Goal: Transaction & Acquisition: Purchase product/service

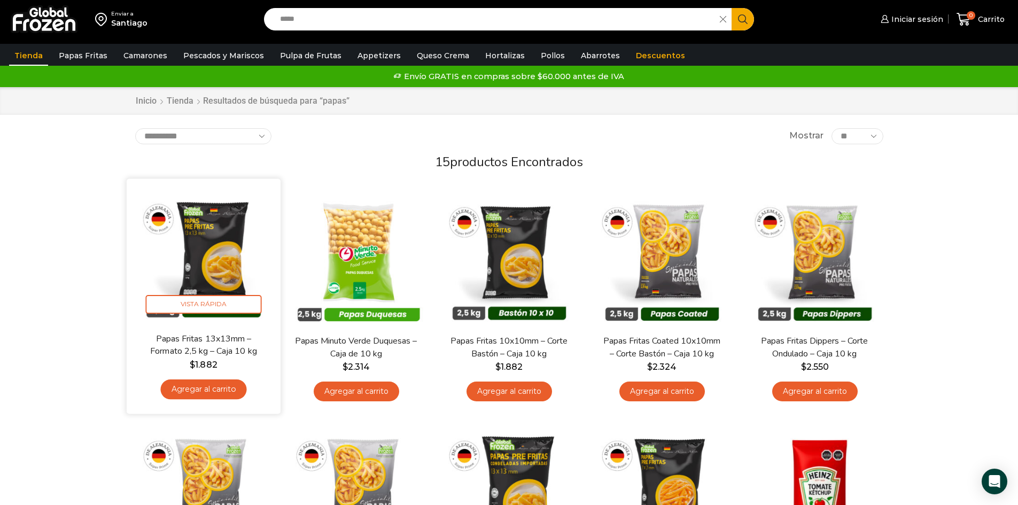
click at [198, 386] on link "Agregar al carrito" at bounding box center [203, 389] width 86 height 20
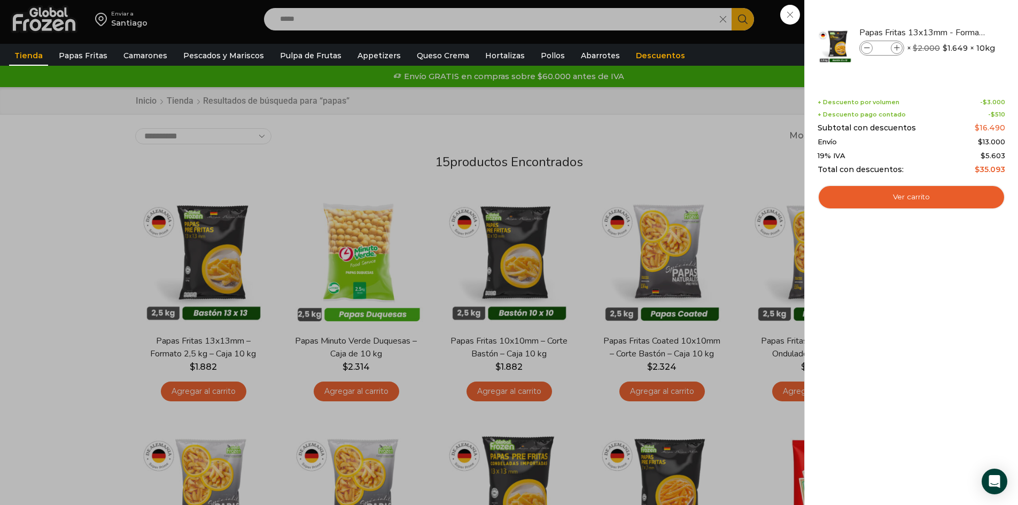
click at [954, 15] on div "1 [GEOGRAPHIC_DATA] 1 1 Shopping Cart *" at bounding box center [980, 19] width 53 height 25
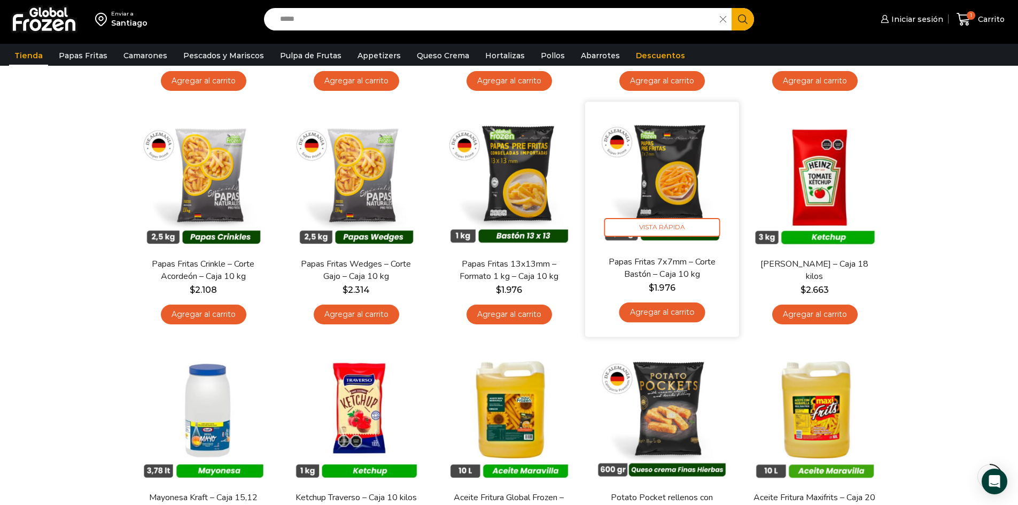
scroll to position [534, 0]
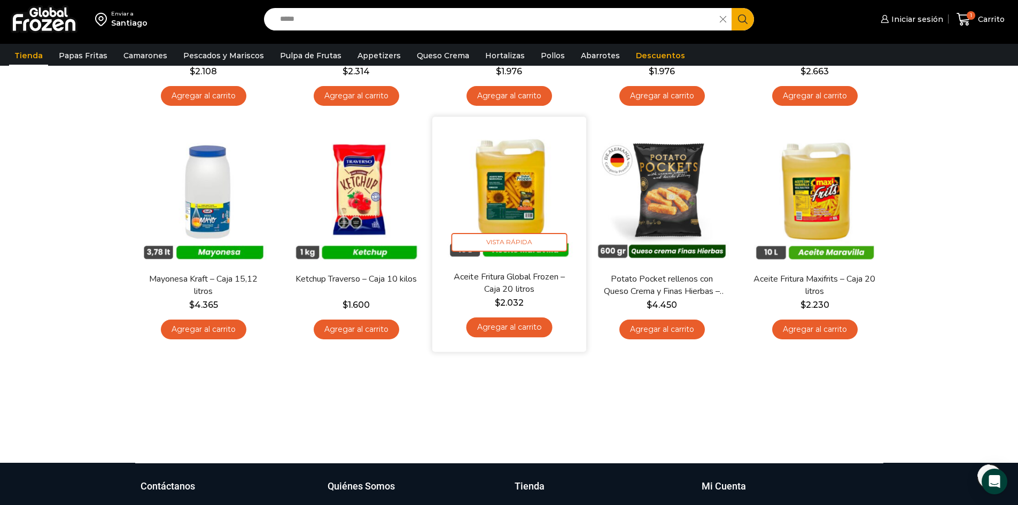
click at [521, 338] on div "Aceite Fritura Global Frozen – Caja 20 litros $ 2.032 Agregar al carrito" at bounding box center [509, 306] width 138 height 73
click at [528, 329] on link "Agregar al carrito" at bounding box center [509, 327] width 86 height 20
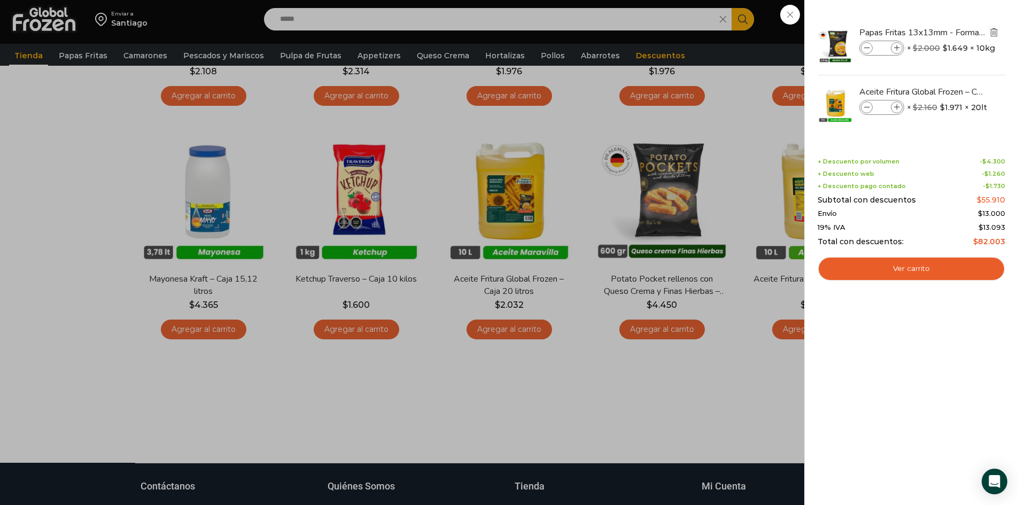
click at [996, 32] on img "Eliminar Papas Fritas 13x13mm - Formato 2,5 kg - Caja 10 kg del carrito" at bounding box center [994, 32] width 10 height 10
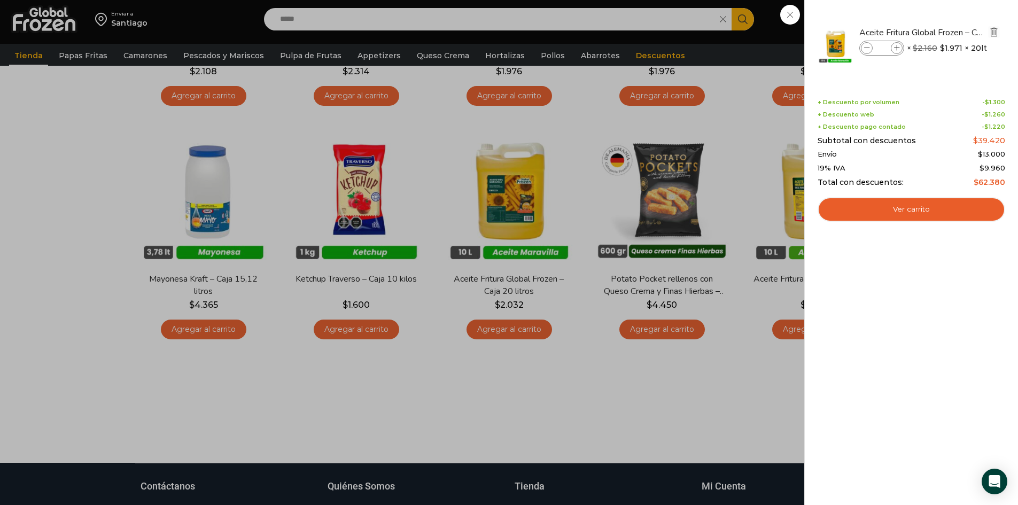
click at [998, 36] on img "Eliminar Aceite Fritura Global Frozen – Caja 20 litros del carrito" at bounding box center [994, 32] width 10 height 10
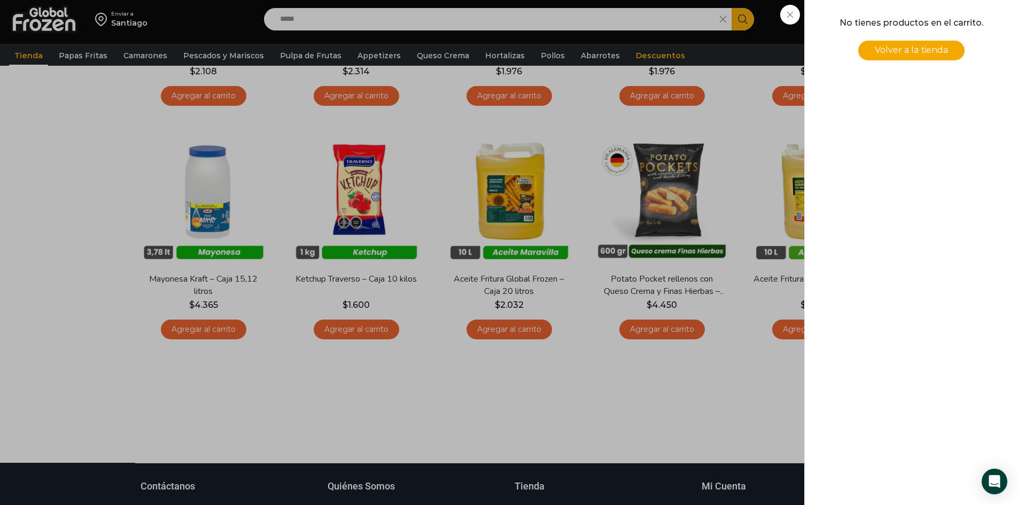
click at [954, 32] on div "0 [GEOGRAPHIC_DATA] 0 0 Shopping Cart No tienes productos en el carrito. Volver…" at bounding box center [980, 19] width 53 height 25
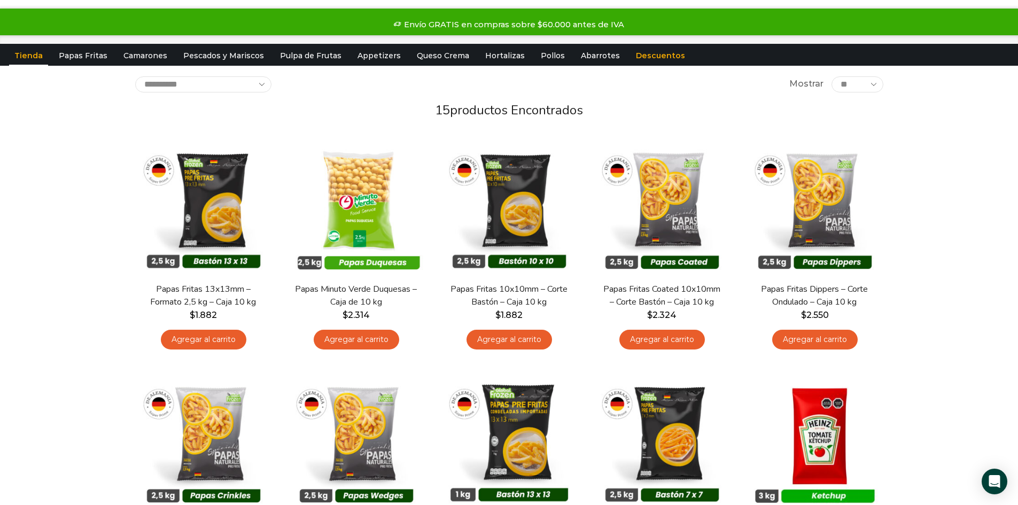
scroll to position [0, 0]
